Goal: Task Accomplishment & Management: Complete application form

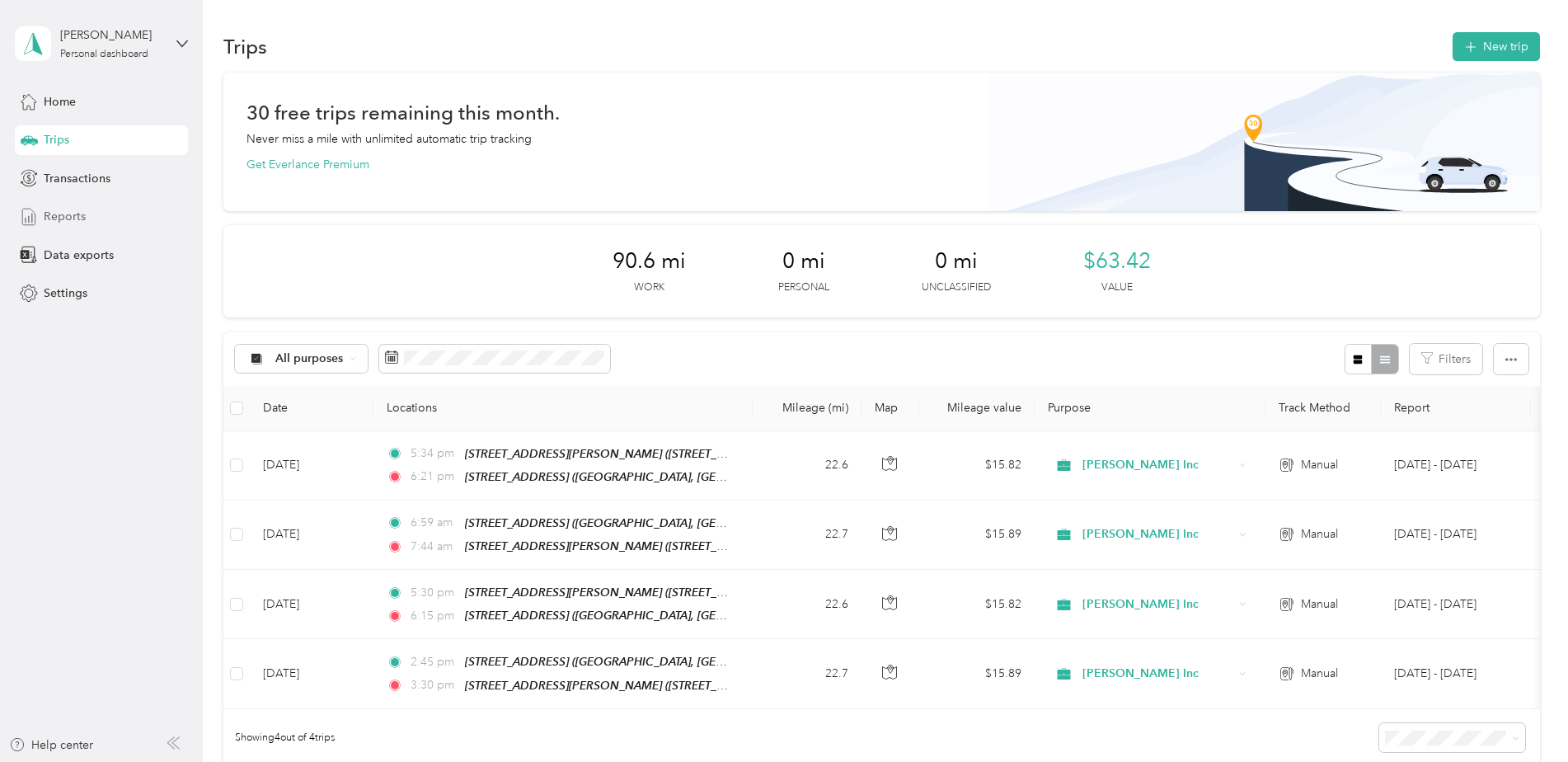
click at [59, 217] on span "Reports" at bounding box center [64, 216] width 42 height 17
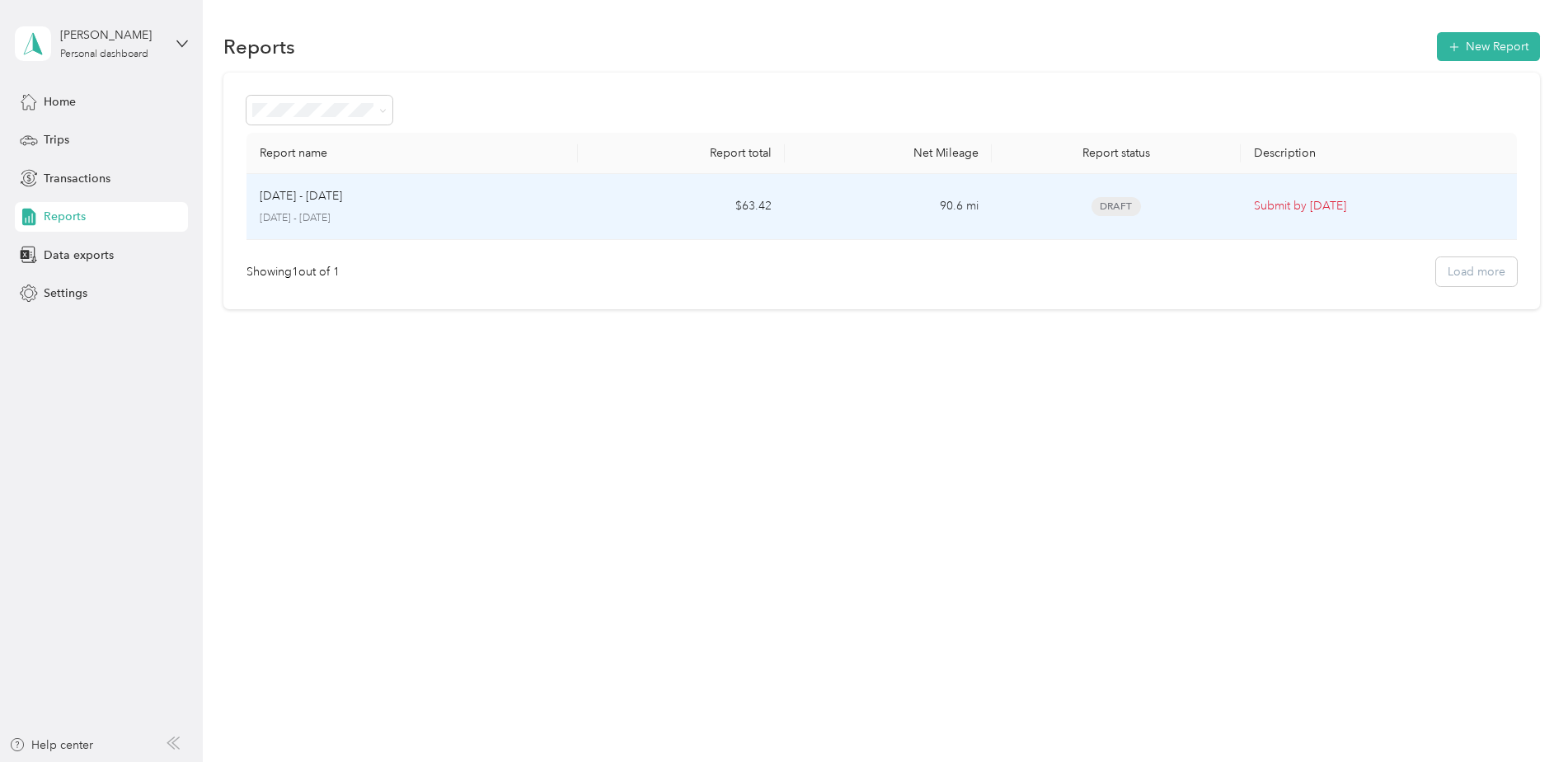
click at [400, 201] on div "[DATE] - [DATE]" at bounding box center [411, 196] width 305 height 18
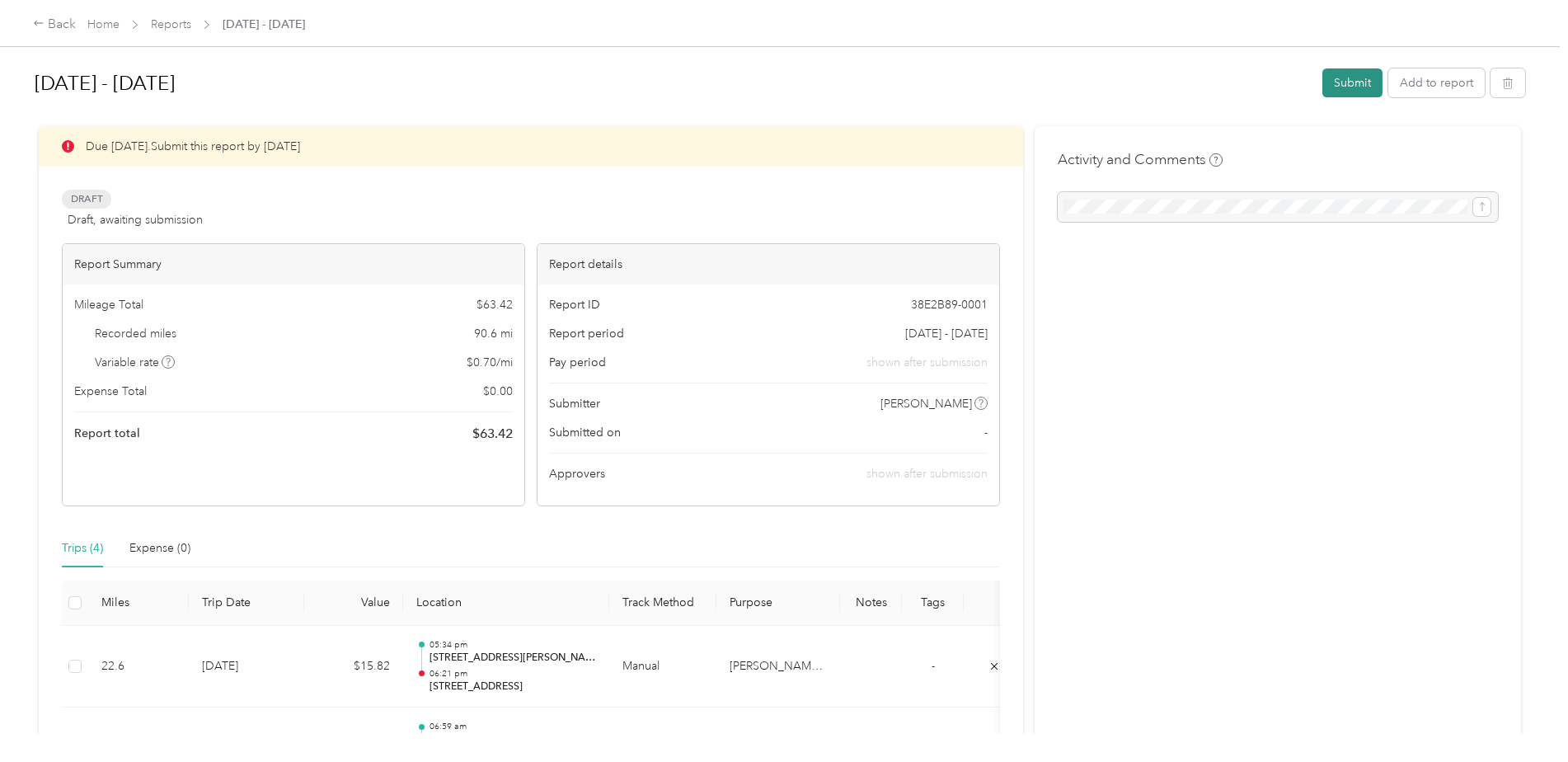
click at [1340, 86] on button "Submit" at bounding box center [1352, 83] width 60 height 28
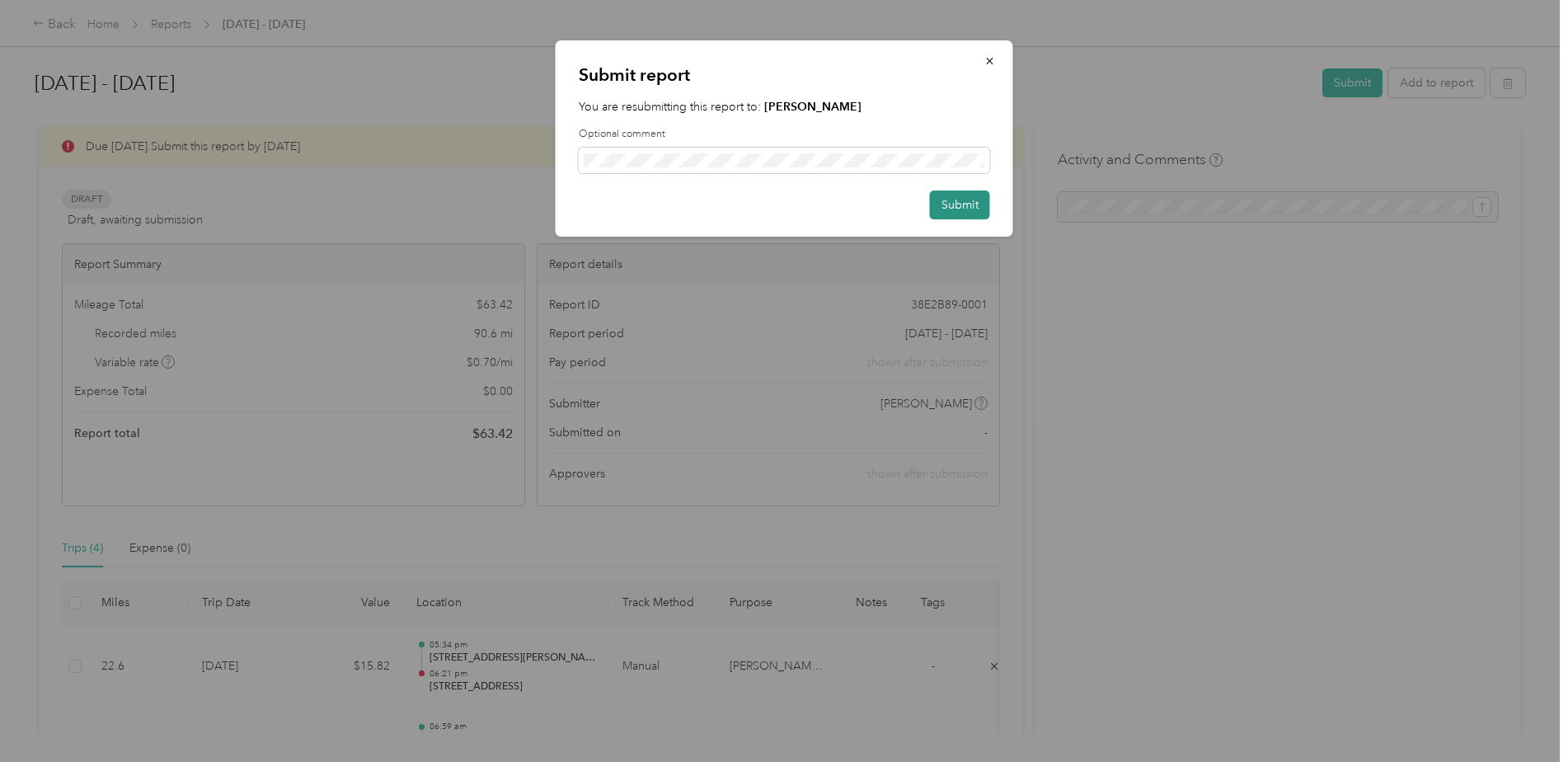
click at [968, 212] on button "Submit" at bounding box center [960, 204] width 60 height 28
